Goal: Information Seeking & Learning: Check status

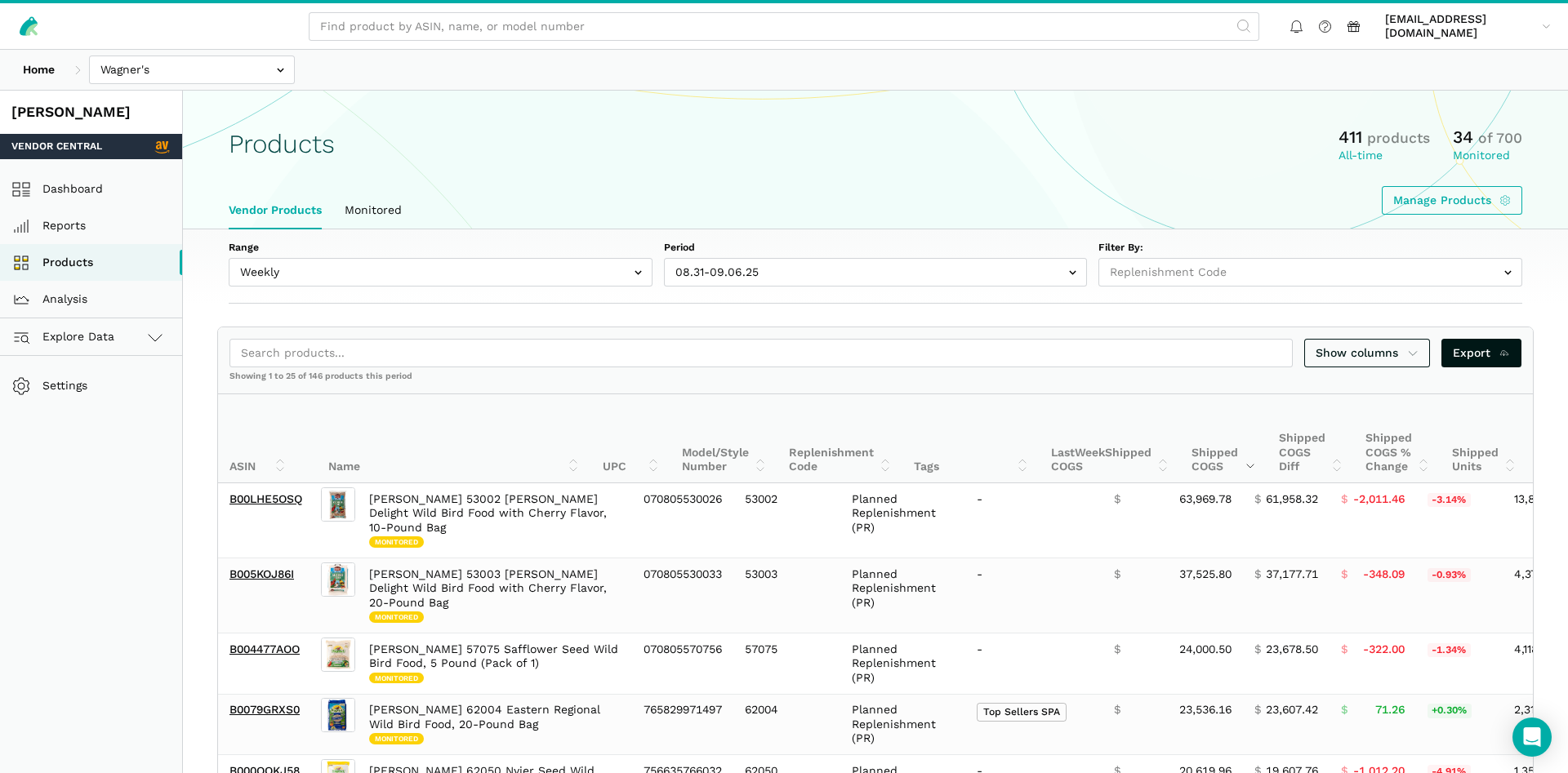
select select "Weekly"
select select
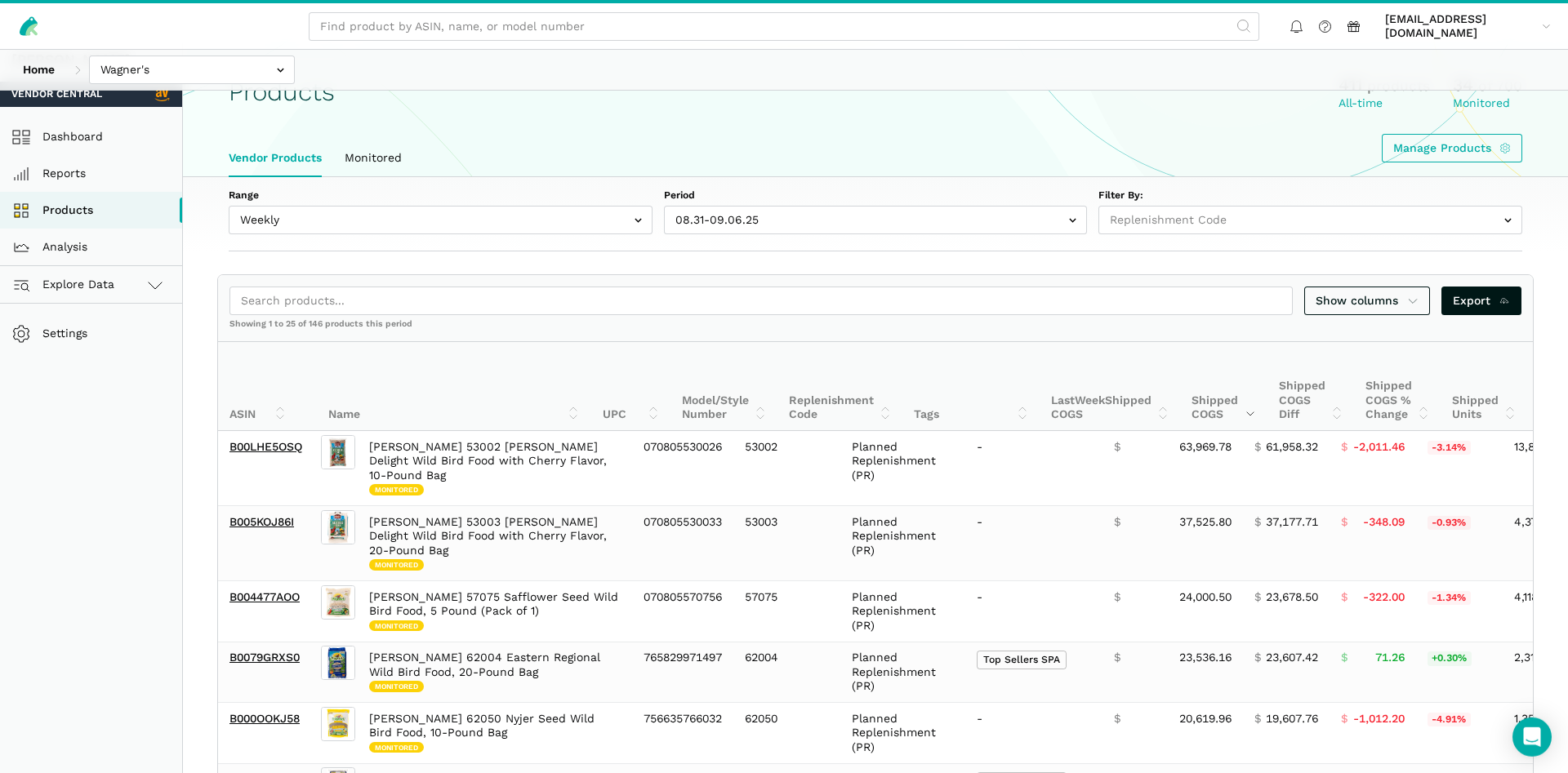
scroll to position [83, 0]
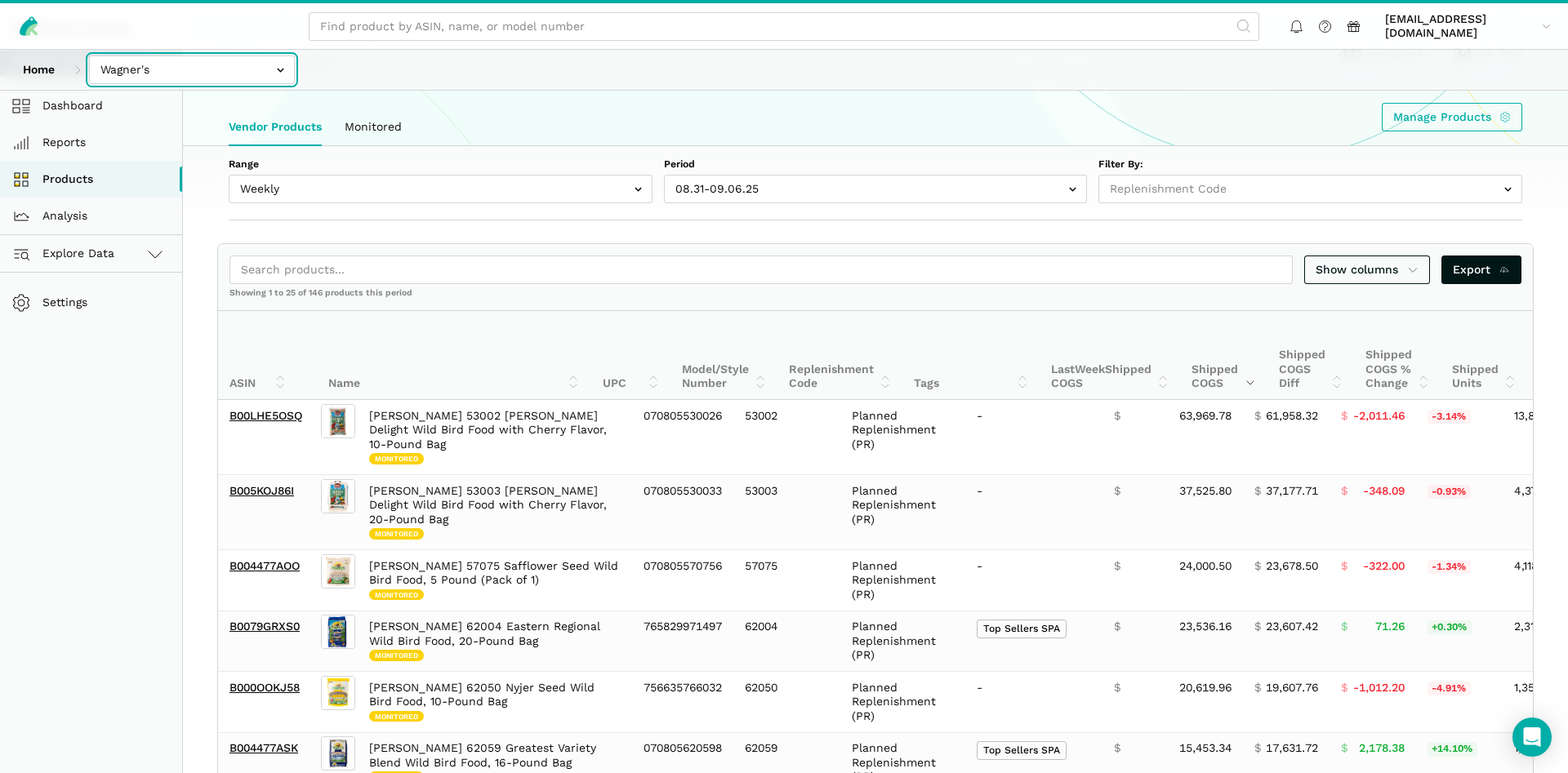
click at [156, 72] on input "text" at bounding box center [192, 70] width 206 height 28
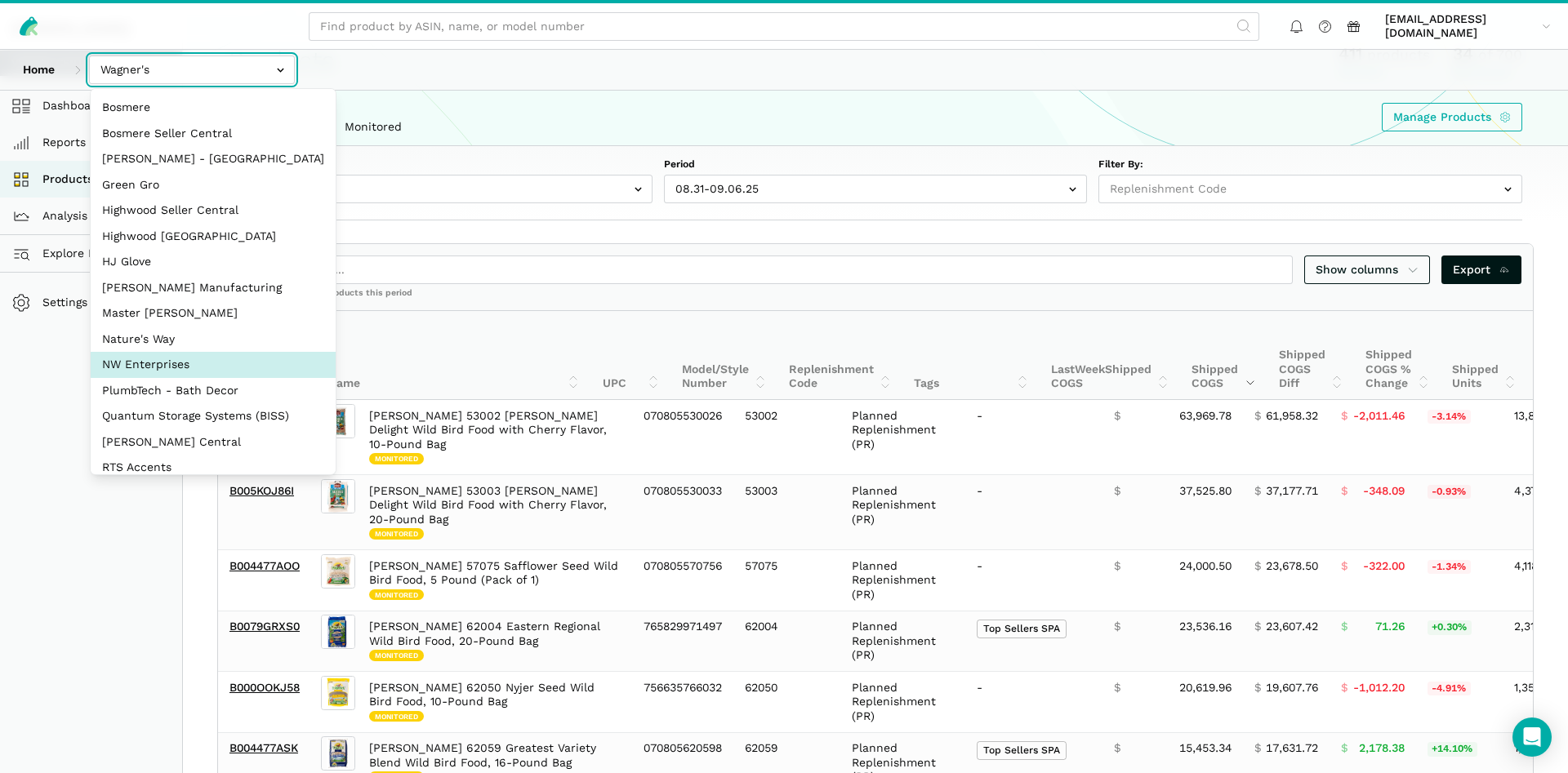
select select "8KcbEGzBHiJ2C1zNfhAn1h3U"
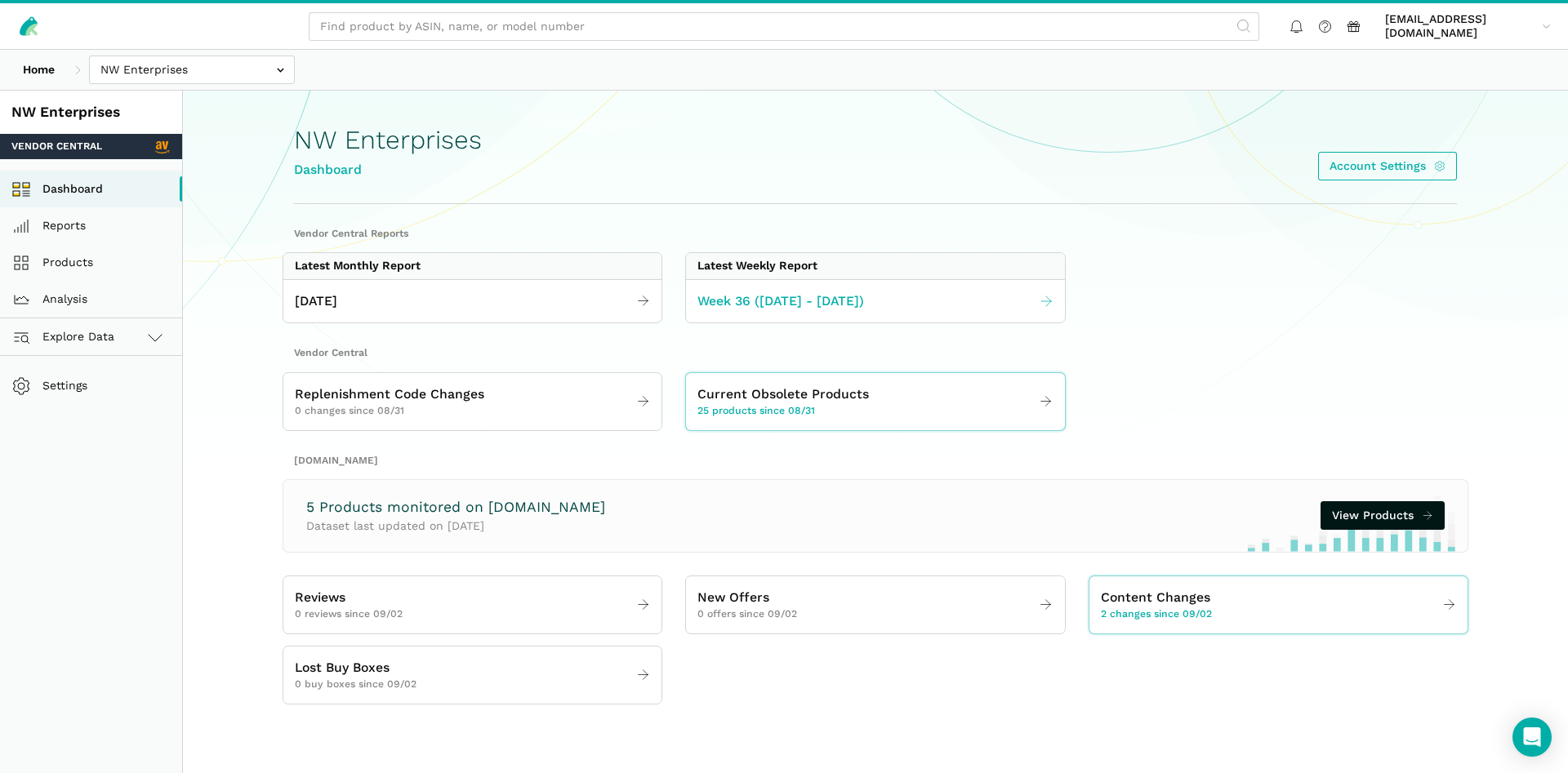
click at [836, 291] on link "Week 36 ([DATE] - [DATE])" at bounding box center [875, 302] width 378 height 32
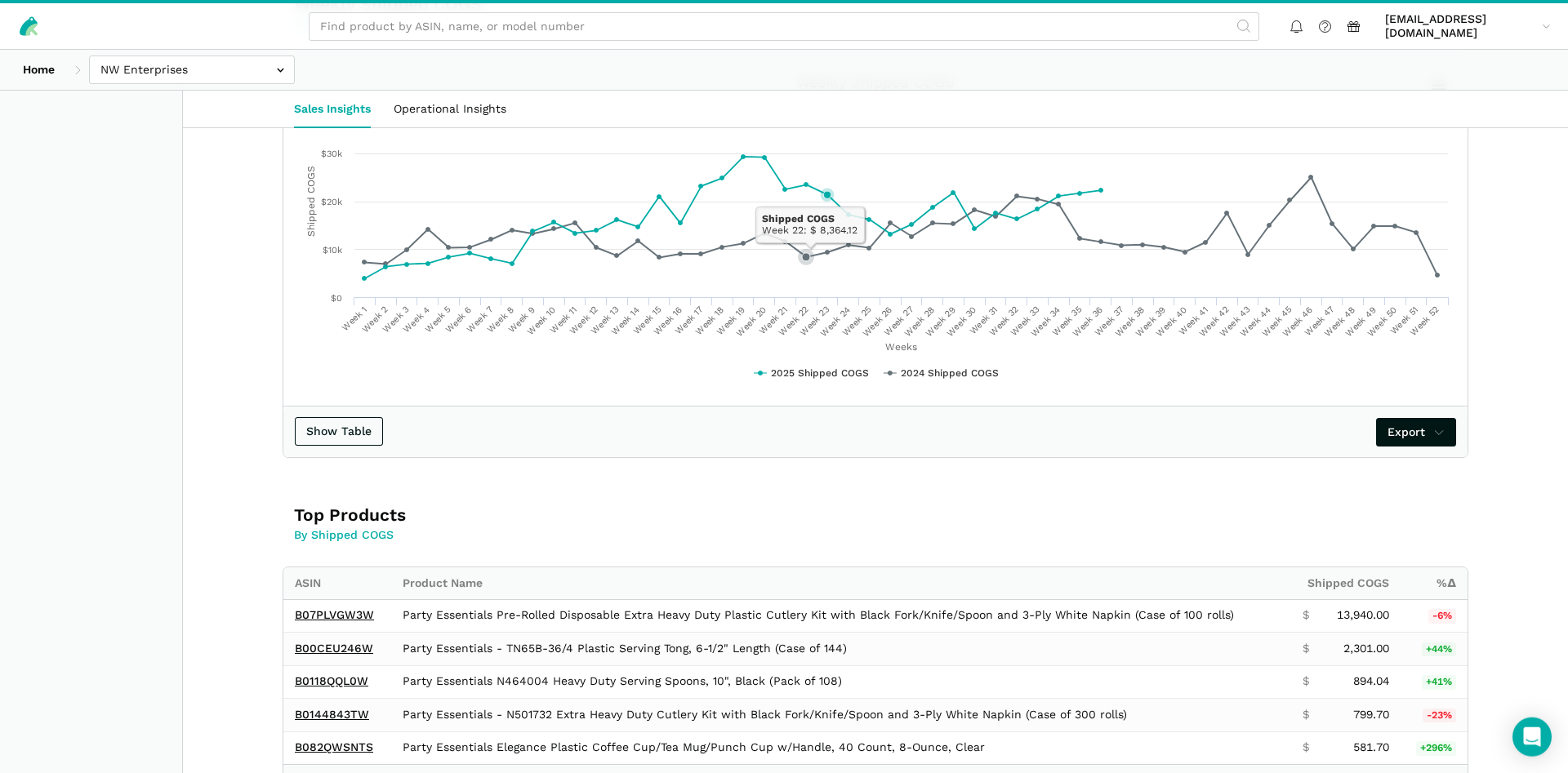
scroll to position [833, 0]
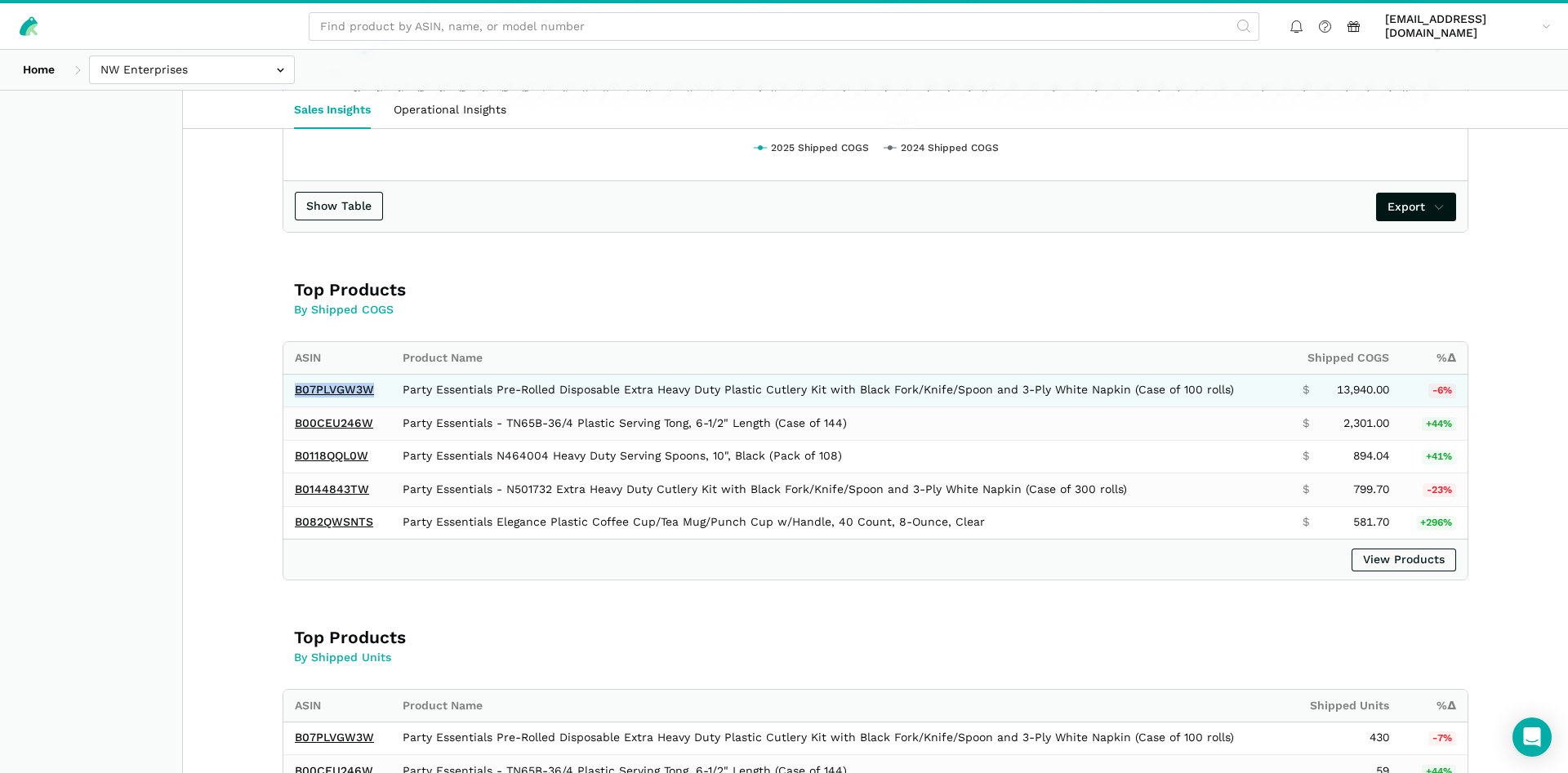
drag, startPoint x: 377, startPoint y: 386, endPoint x: 292, endPoint y: 396, distance: 85.6
click at [292, 396] on td "B07PLVGW3W" at bounding box center [337, 391] width 107 height 33
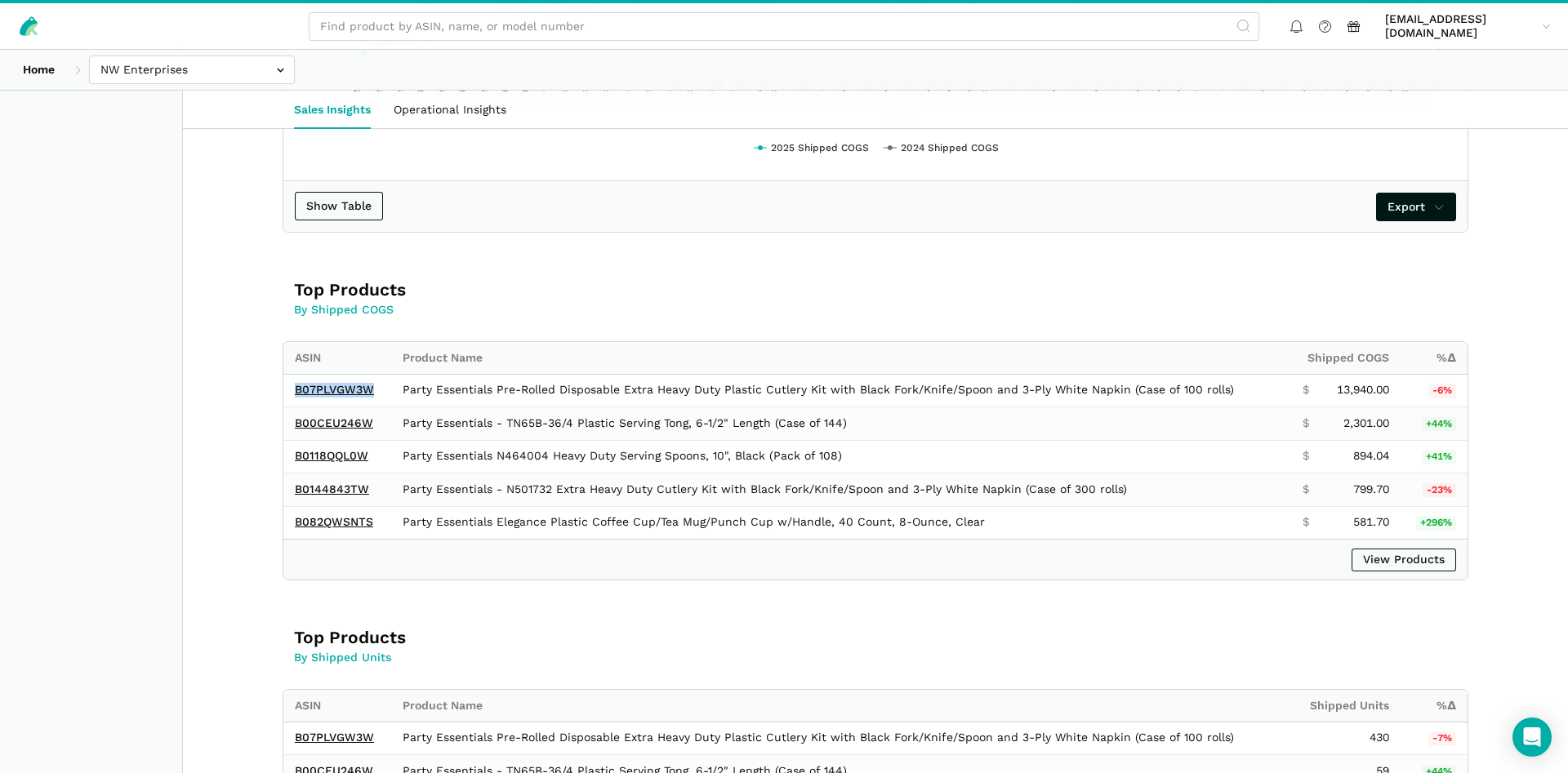
copy link "B07PLVGW3W"
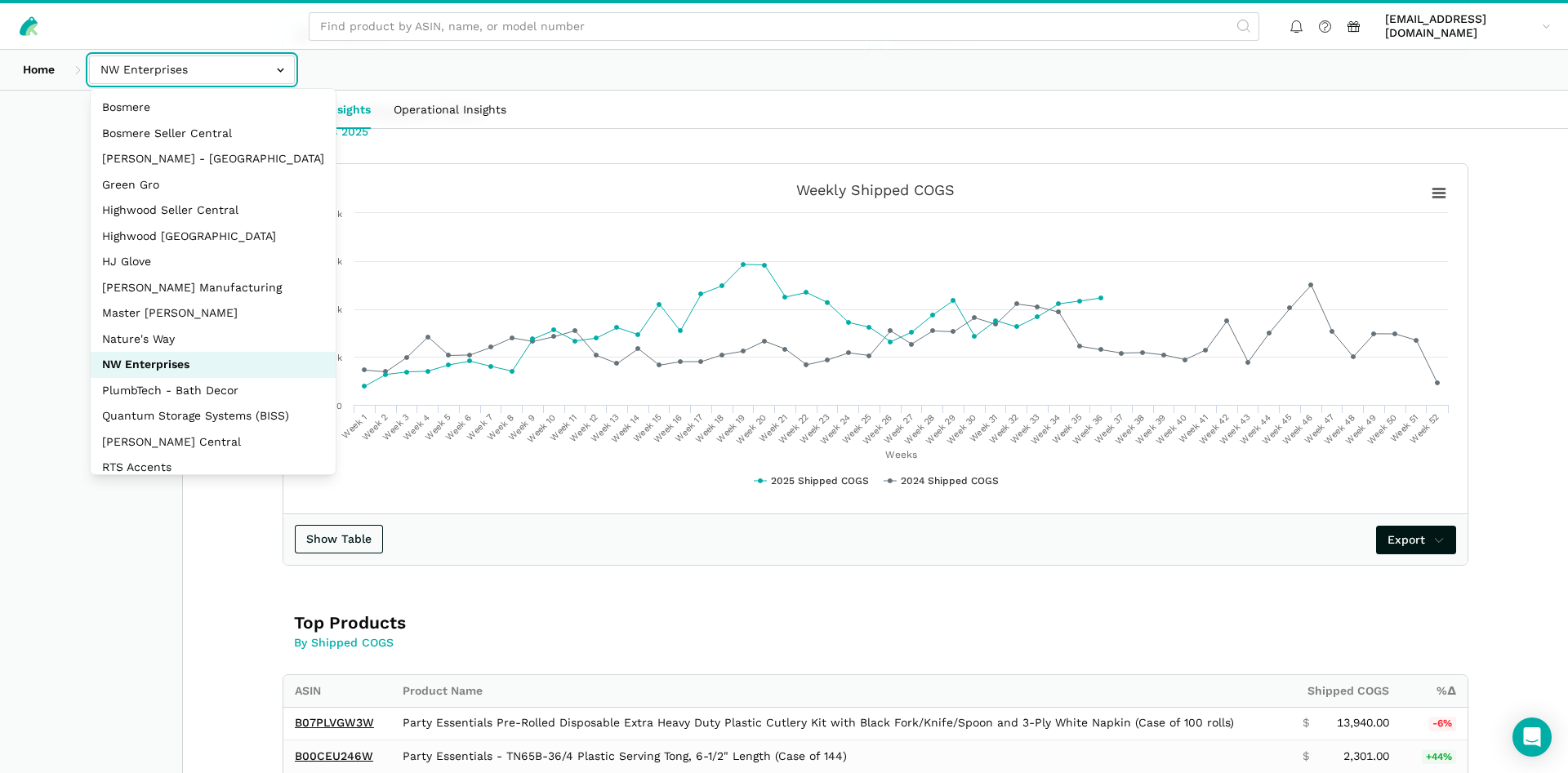
click at [176, 79] on input "text" at bounding box center [192, 70] width 206 height 28
select select "3t6bg6GamSTDovWwD6pnZB2o"
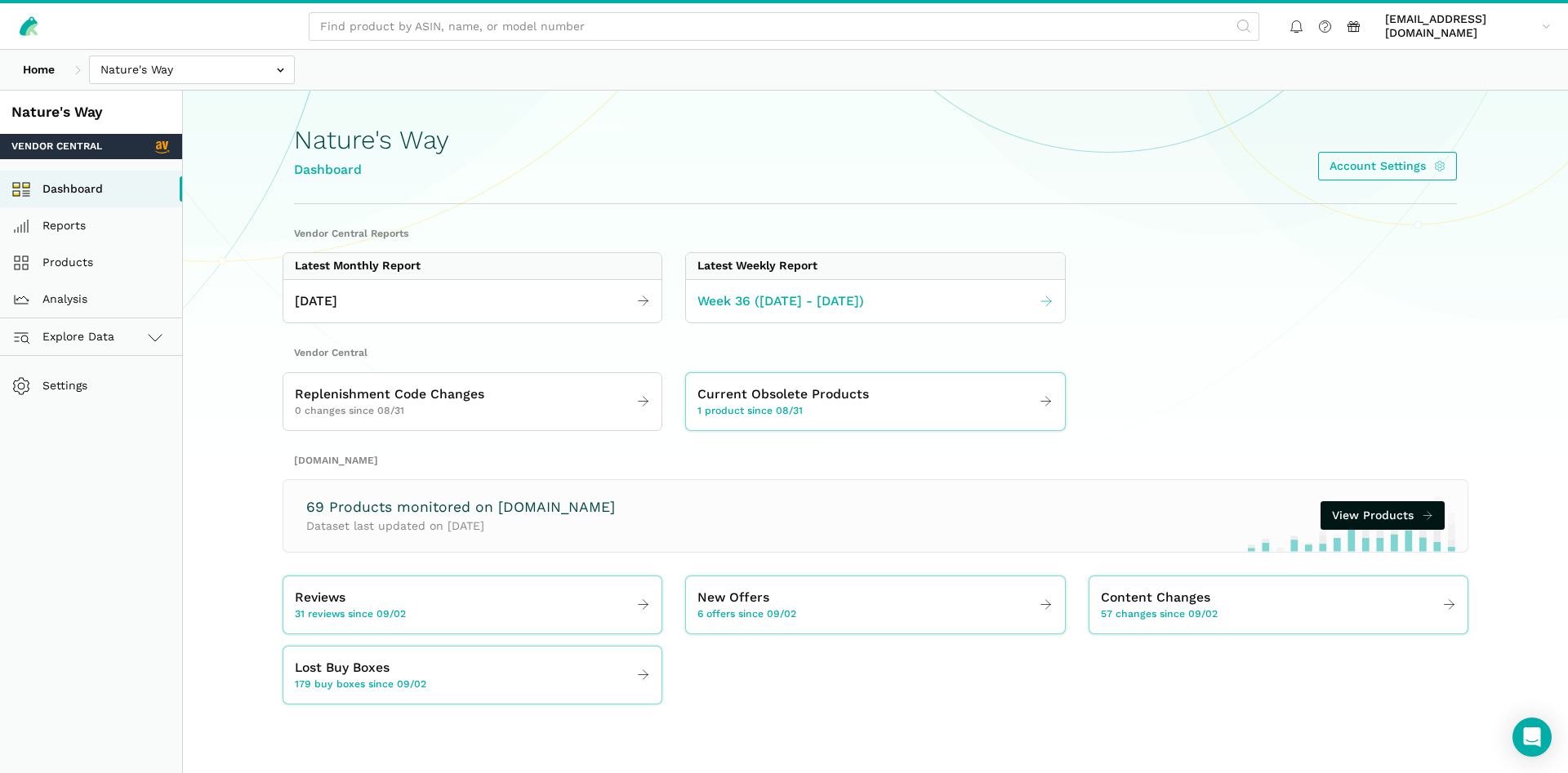
click at [764, 290] on link "Week 36 ([DATE] - [DATE])" at bounding box center [875, 302] width 378 height 32
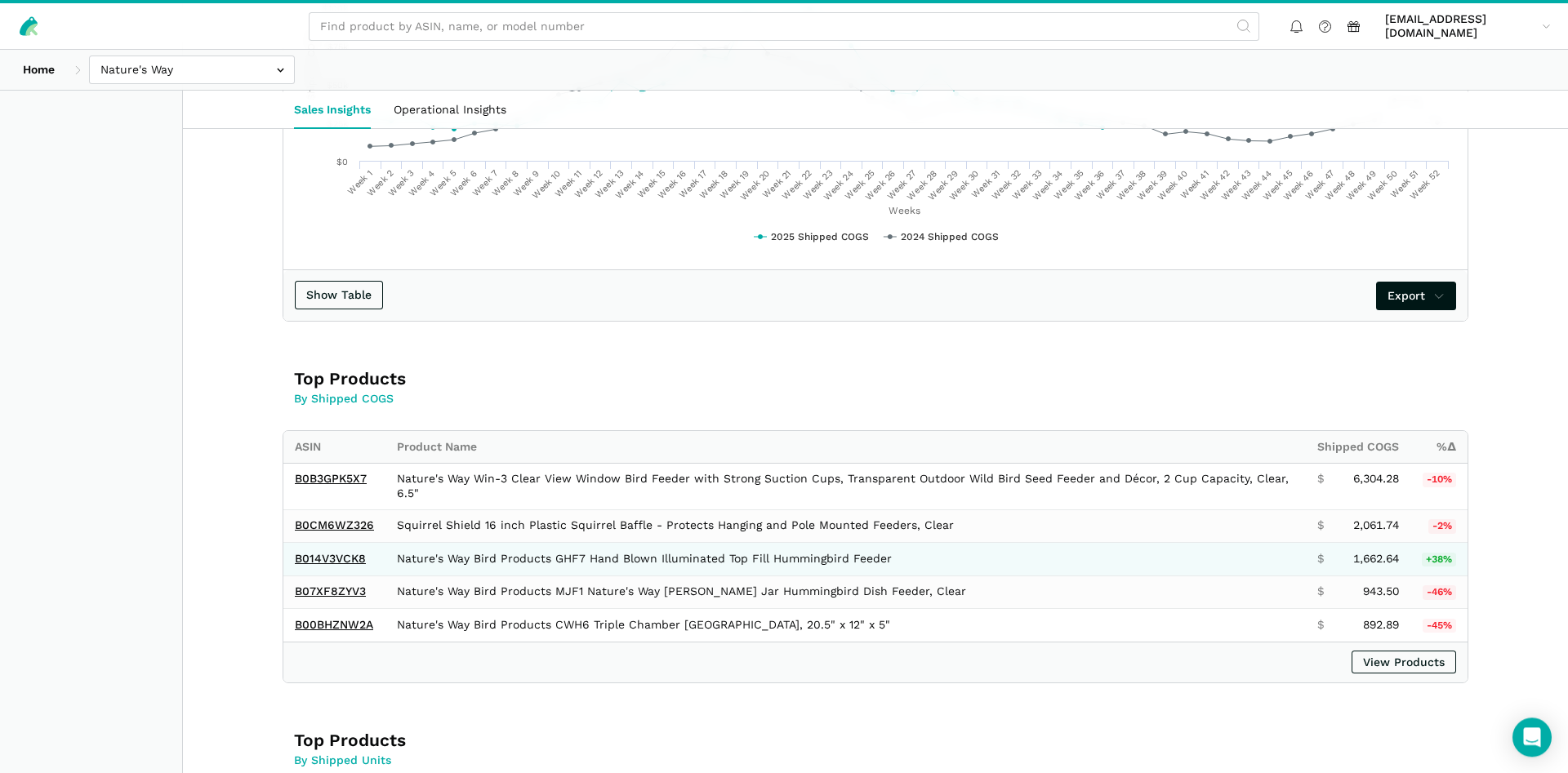
scroll to position [833, 0]
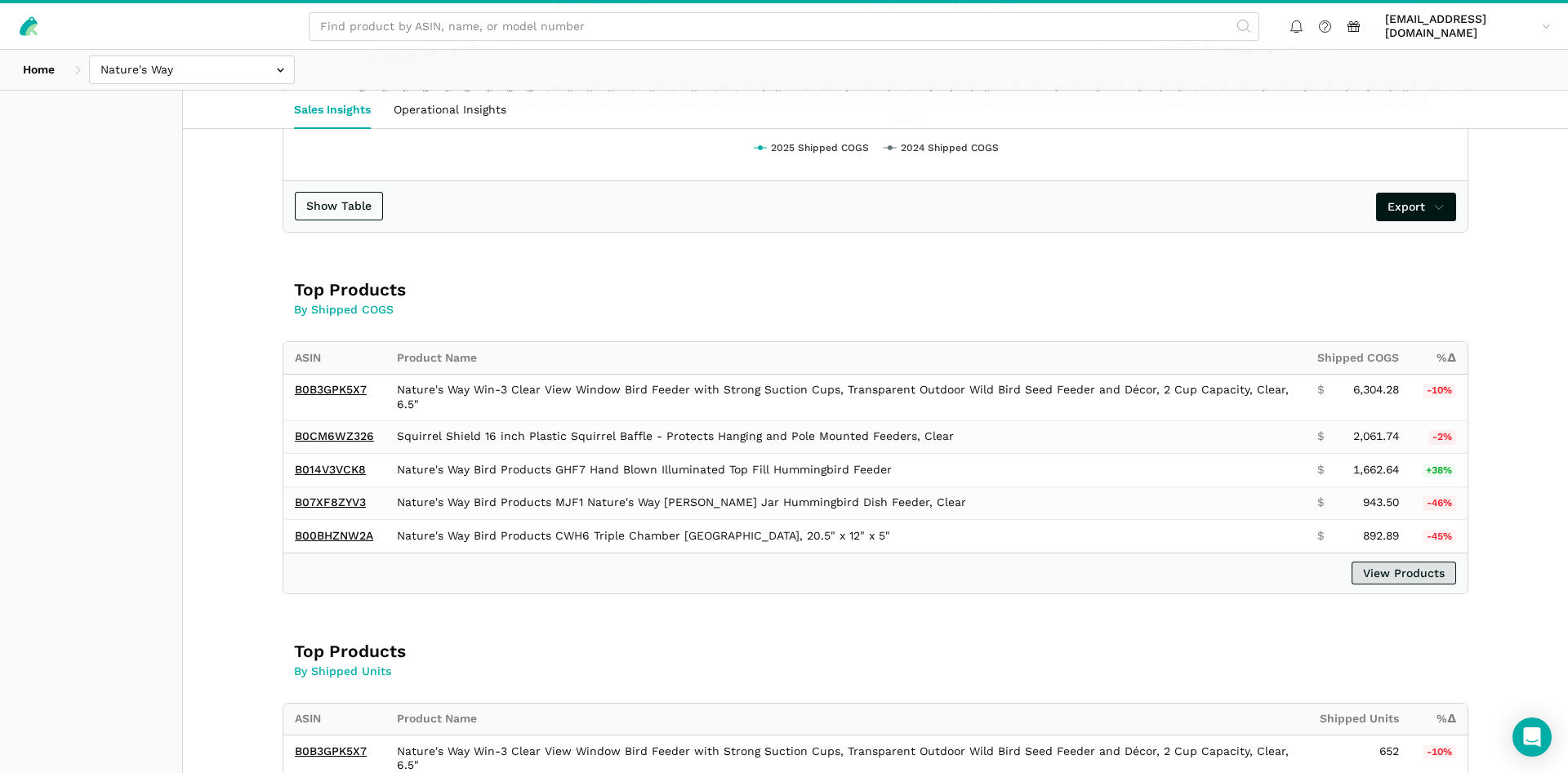
click at [1399, 567] on link "View Products" at bounding box center [1403, 572] width 104 height 22
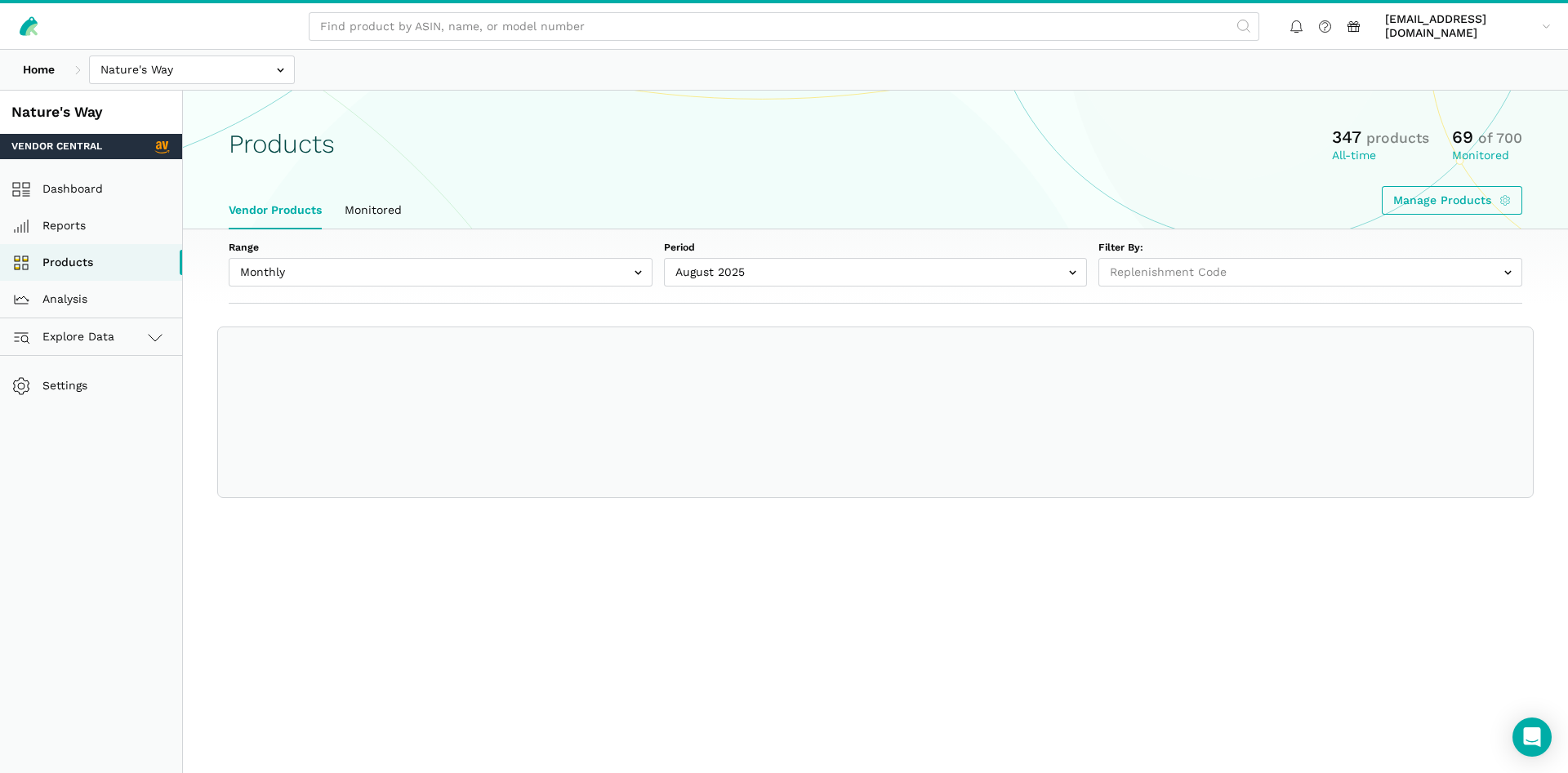
select select
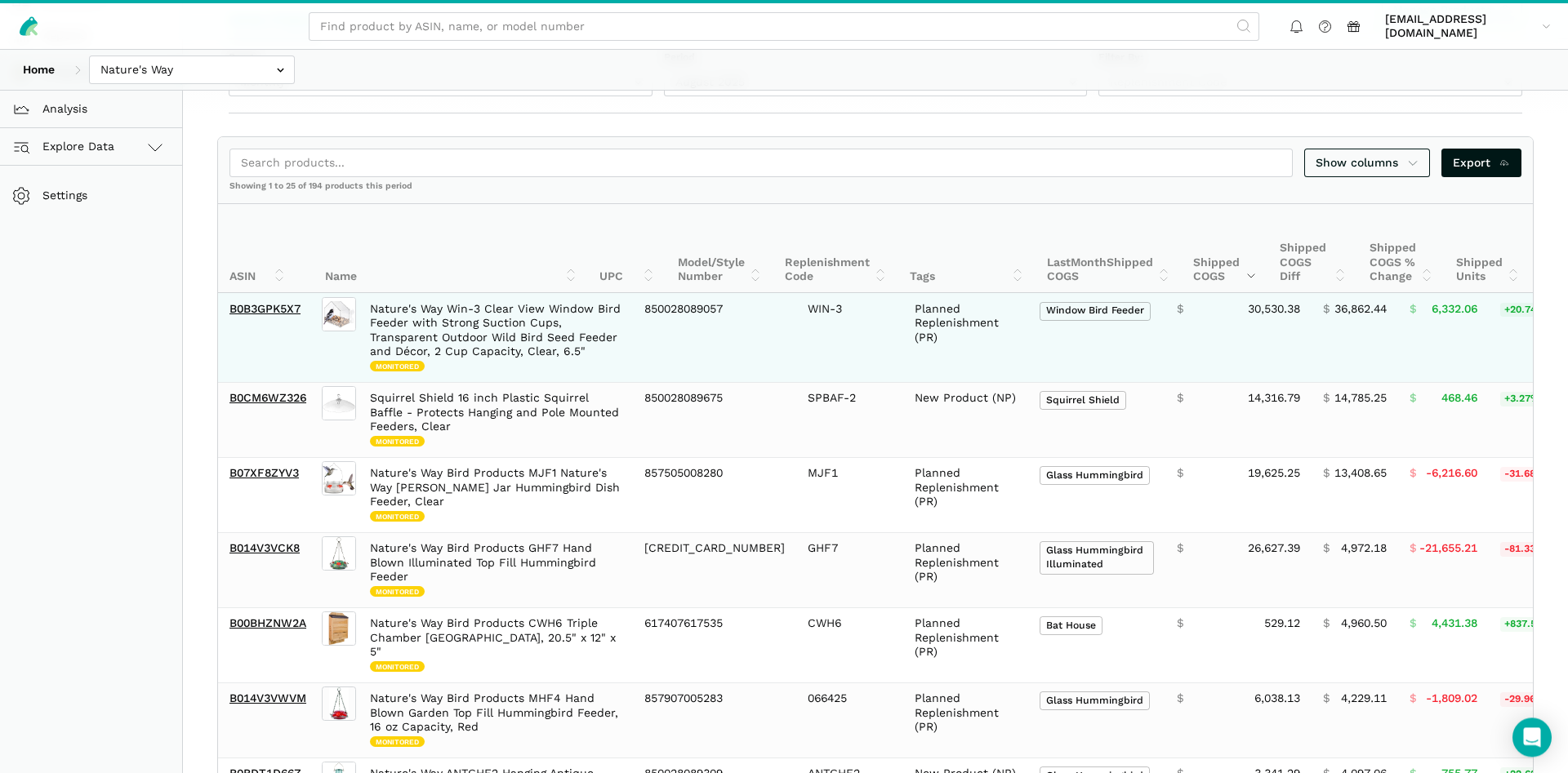
scroll to position [250, 0]
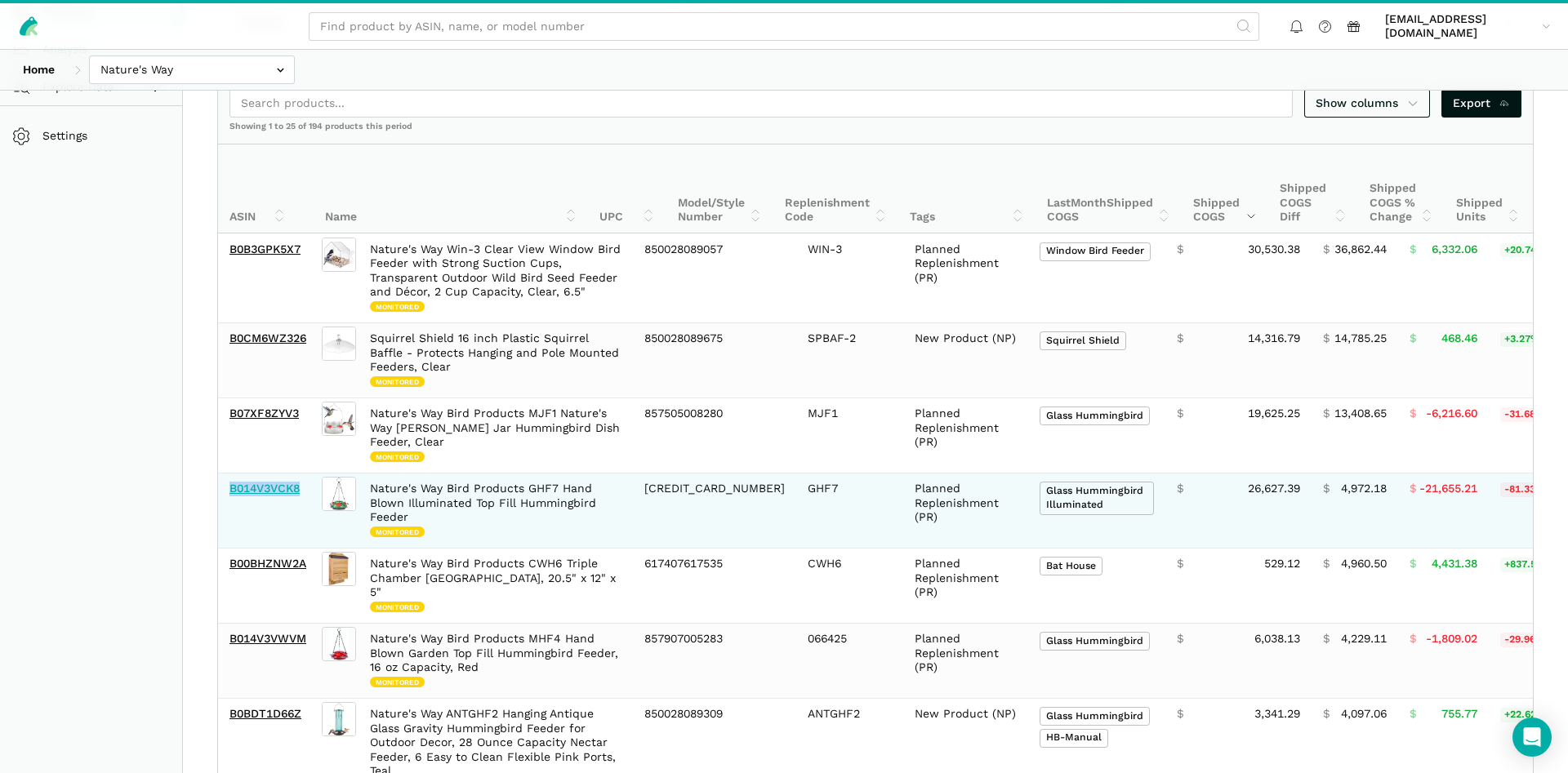
drag, startPoint x: 307, startPoint y: 491, endPoint x: 230, endPoint y: 492, distance: 77.0
click at [230, 492] on td "B014V3VCK8" at bounding box center [268, 511] width 101 height 75
copy link "B014V3VCK8"
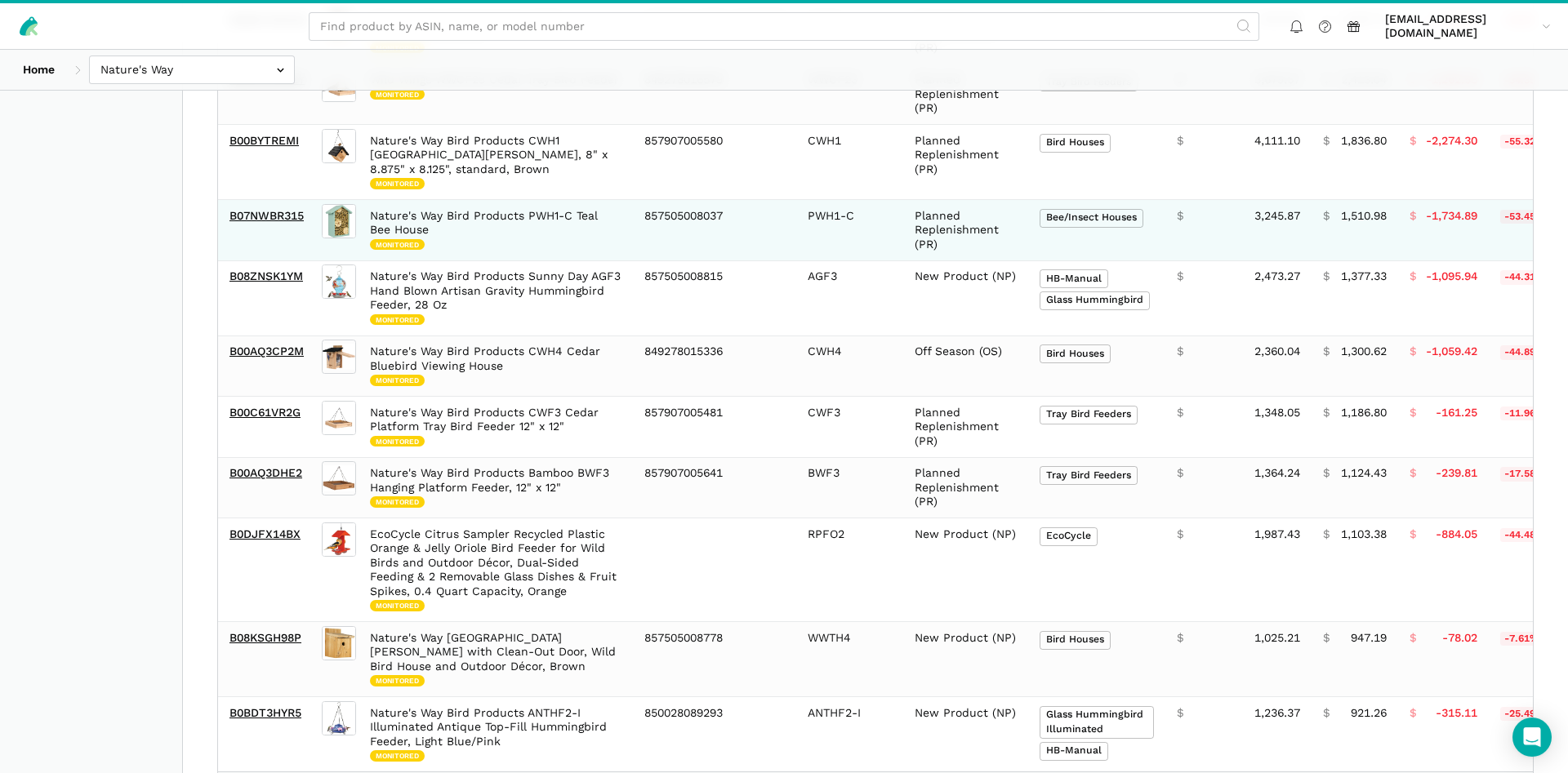
scroll to position [1627, 0]
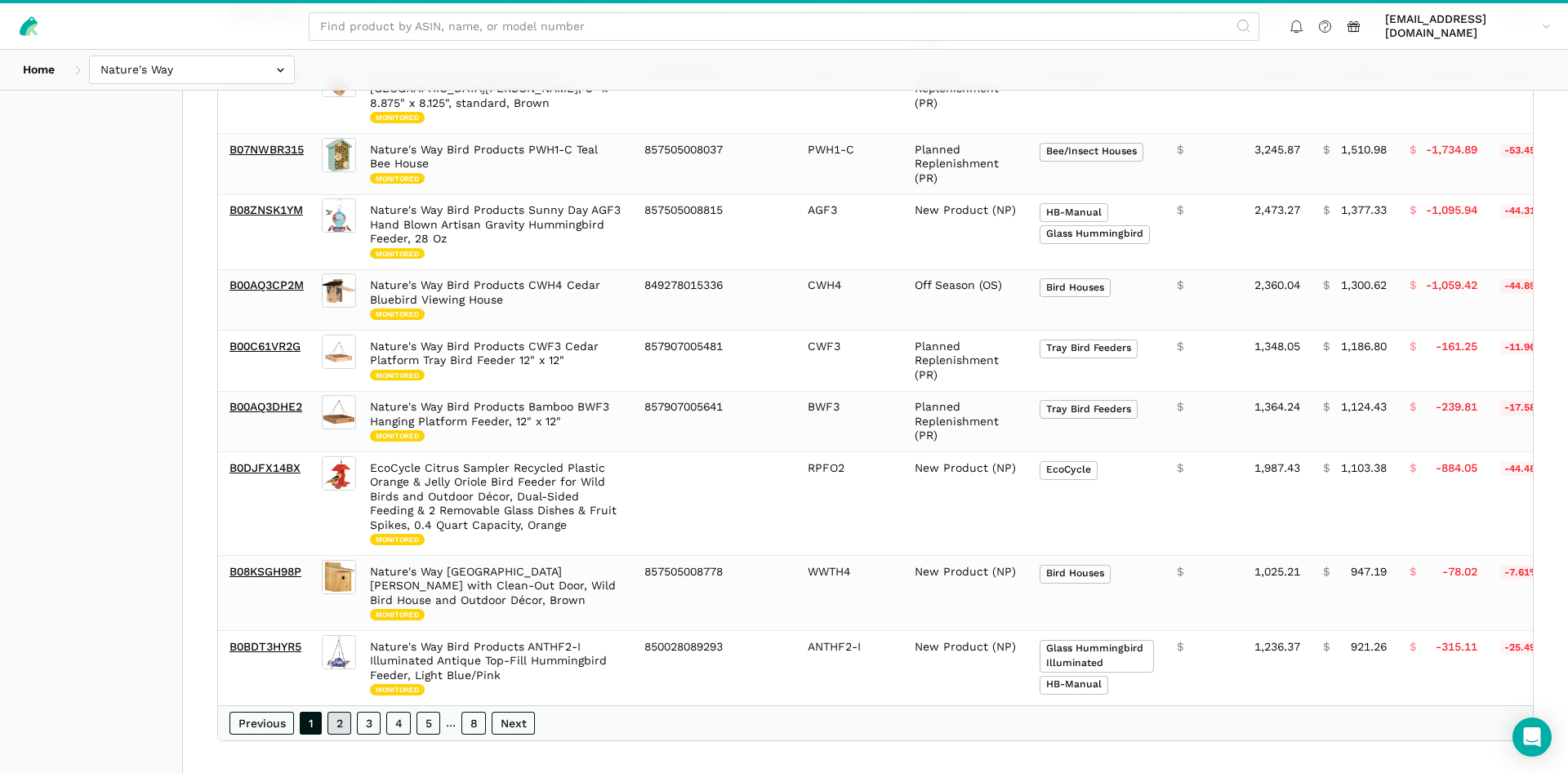
click at [335, 712] on link "2" at bounding box center [339, 723] width 23 height 22
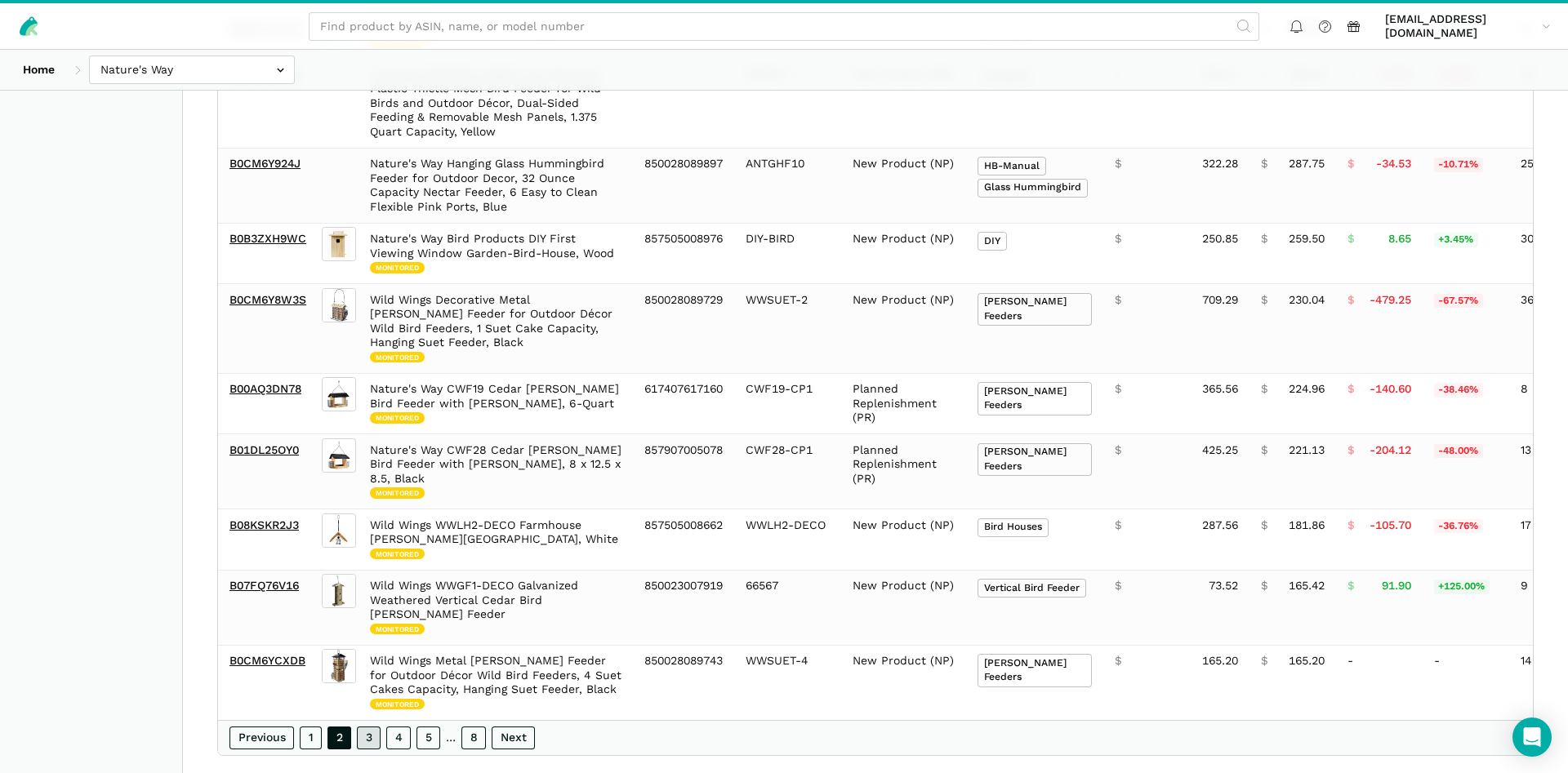
click at [363, 726] on link "3" at bounding box center [368, 737] width 23 height 22
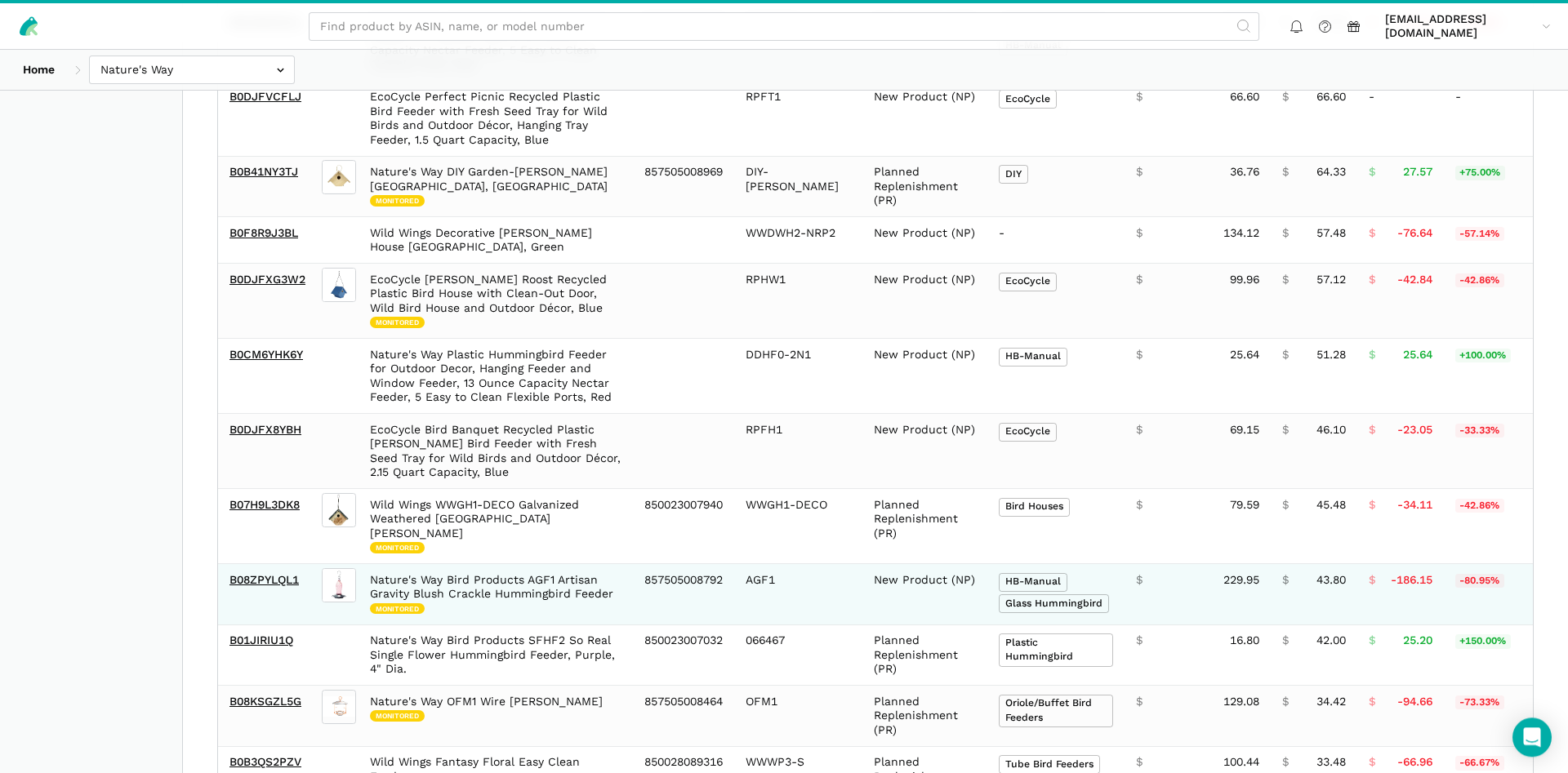
scroll to position [1569, 0]
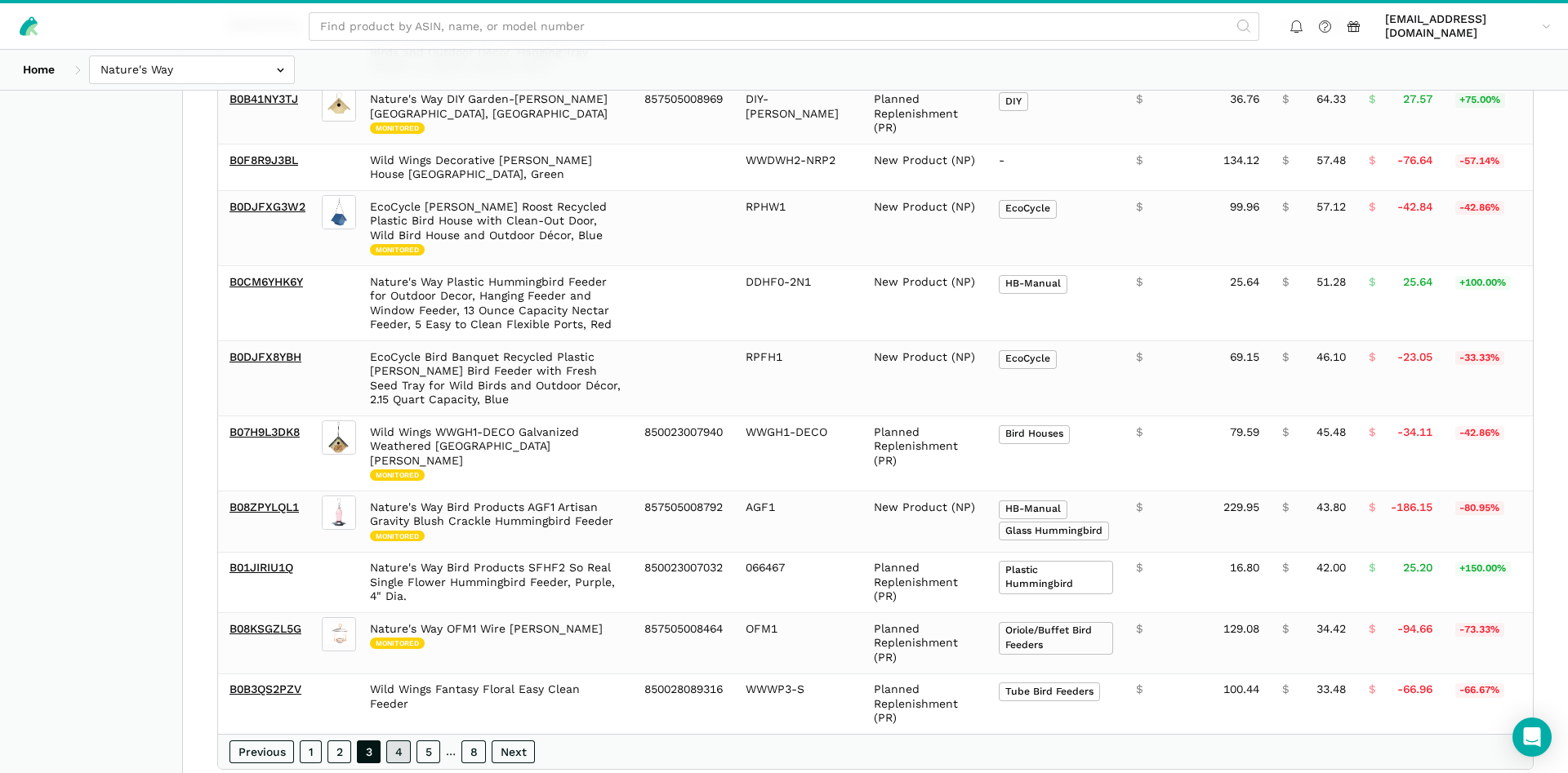
click at [404, 741] on link "4" at bounding box center [398, 751] width 24 height 22
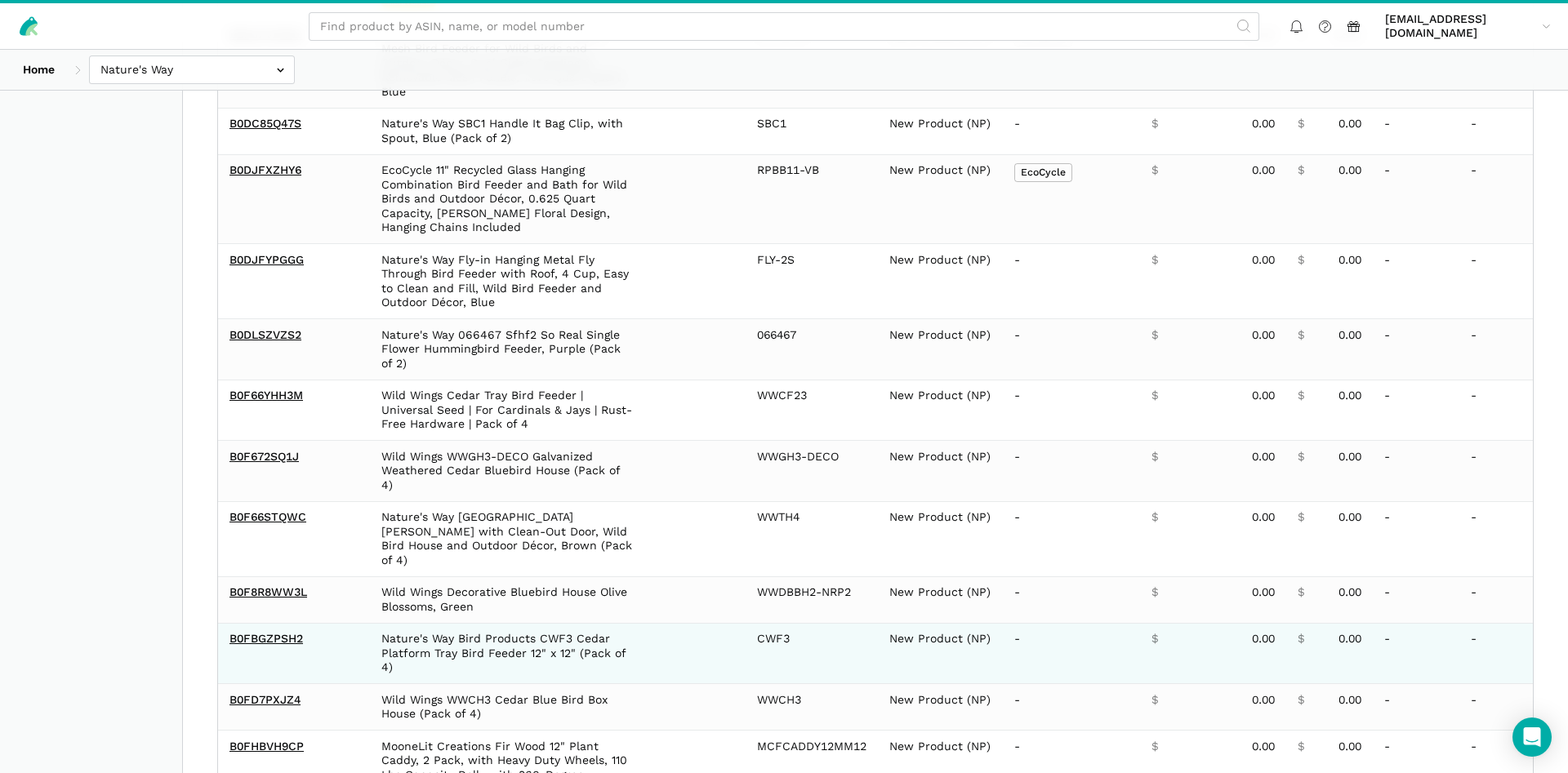
scroll to position [1427, 0]
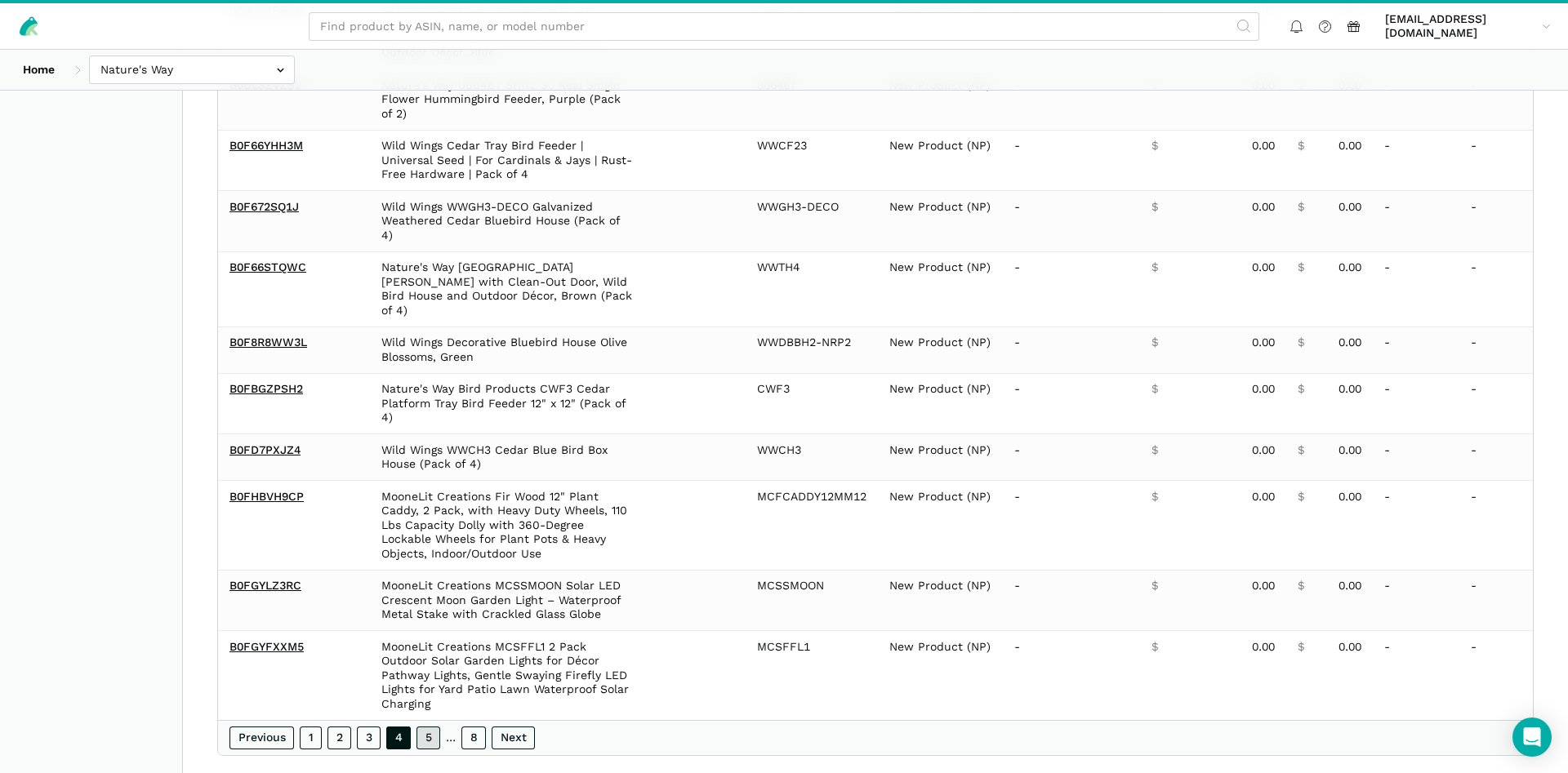
click at [426, 726] on link "5" at bounding box center [428, 737] width 23 height 22
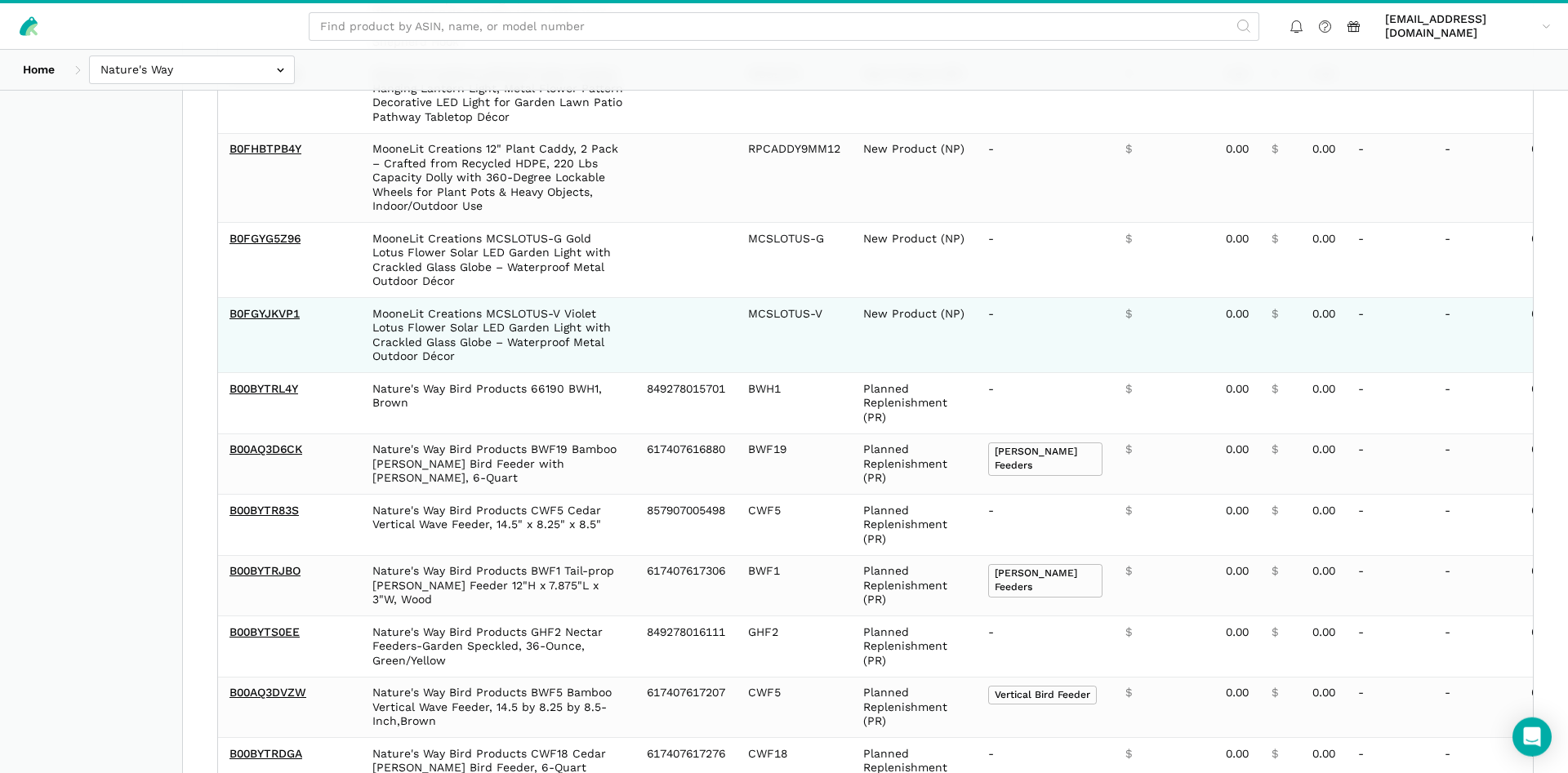
scroll to position [750, 0]
